Goal: Check status: Check status

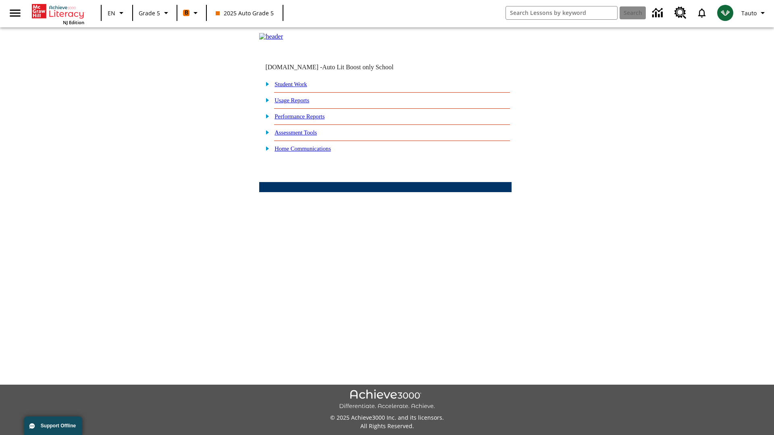
click at [296, 87] on link "Student Work" at bounding box center [290, 84] width 32 height 6
select select "/options/reports/?report_id=12&atype=22&section=2"
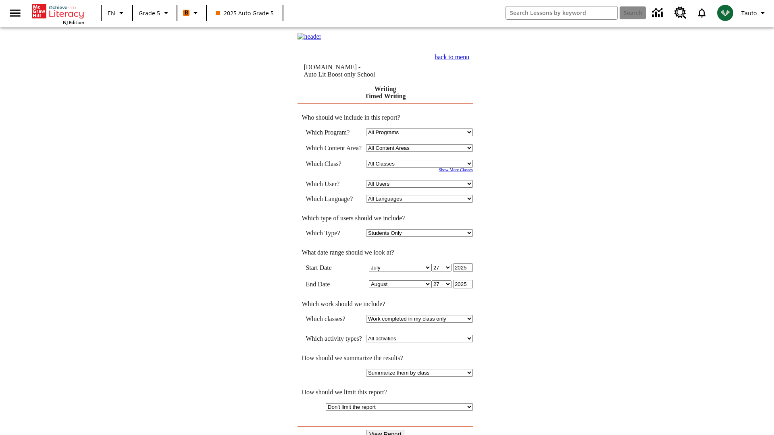
select select "11133131"
